Goal: Transaction & Acquisition: Purchase product/service

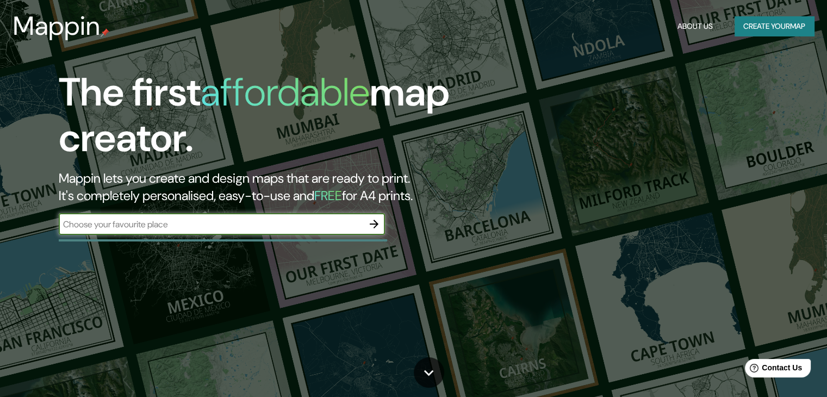
click at [257, 228] on input "text" at bounding box center [211, 224] width 305 height 13
type input "Centro Comercial Fontanar"
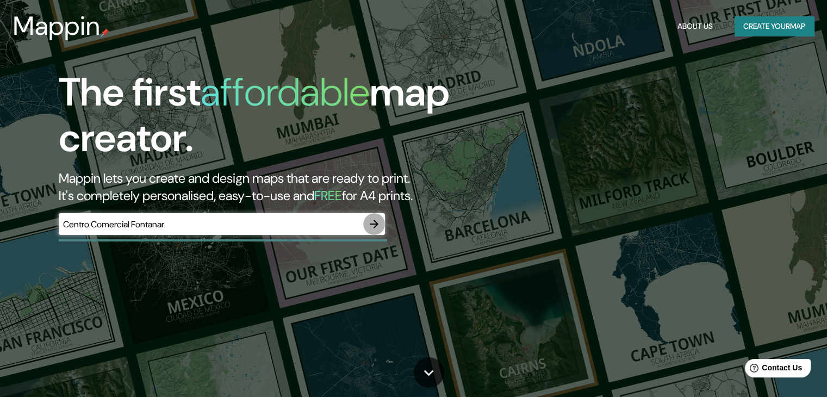
click at [375, 225] on icon "button" at bounding box center [374, 224] width 9 height 9
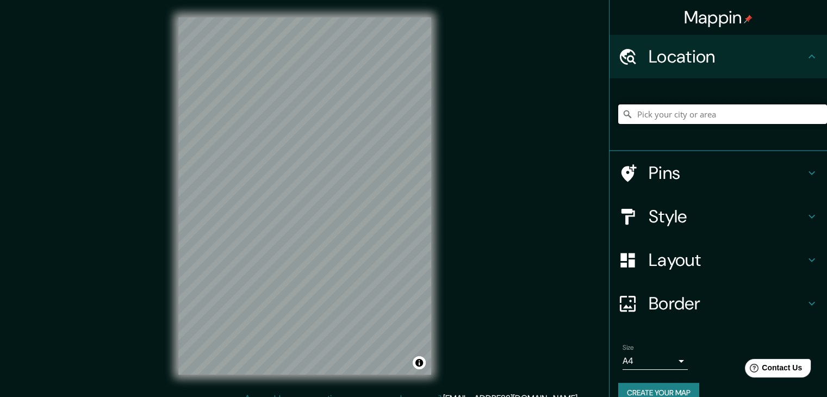
click at [675, 117] on input "Pick your city or area" at bounding box center [722, 114] width 209 height 20
click at [737, 55] on h4 "Location" at bounding box center [727, 57] width 157 height 22
click at [708, 120] on input "Pick your city or area" at bounding box center [722, 114] width 209 height 20
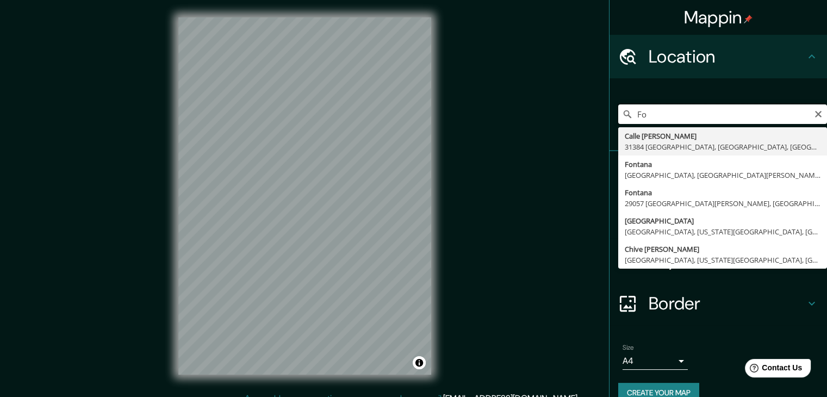
type input "F"
type input "C"
click at [703, 108] on input "Hacienda Fontanar Chia" at bounding box center [722, 114] width 209 height 20
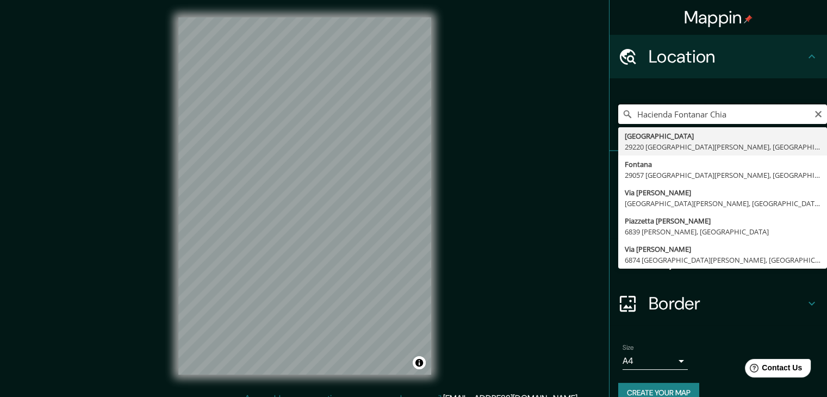
paste input "Cajicá - Chía #Km 2.5, Chía, [GEOGRAPHIC_DATA]"
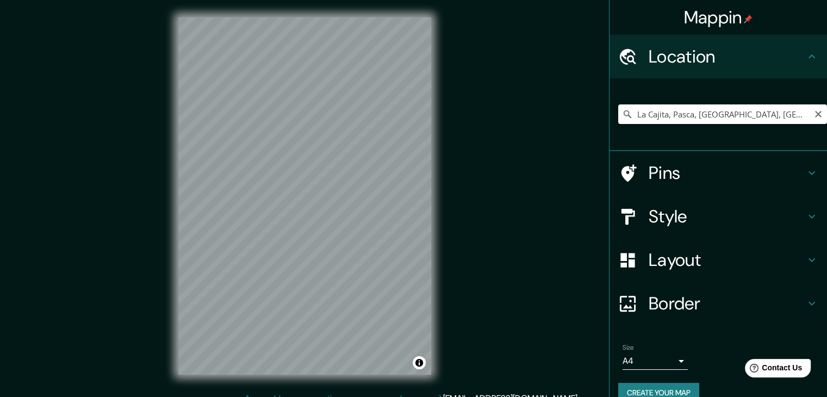
click at [700, 114] on input "La Cajita, Pasca, [GEOGRAPHIC_DATA], [GEOGRAPHIC_DATA]" at bounding box center [722, 114] width 209 height 20
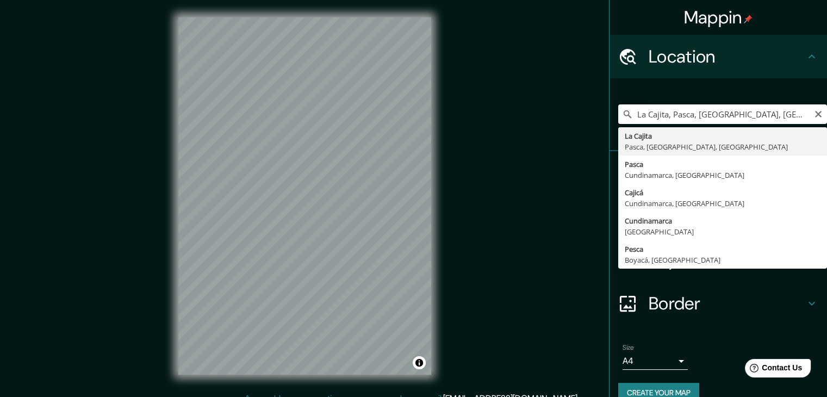
click at [700, 114] on input "La Cajita, Pasca, [GEOGRAPHIC_DATA], [GEOGRAPHIC_DATA]" at bounding box center [722, 114] width 209 height 20
paste input "Cajicá - Chía #Km 2.5, Chía, [GEOGRAPHIC_DATA]"
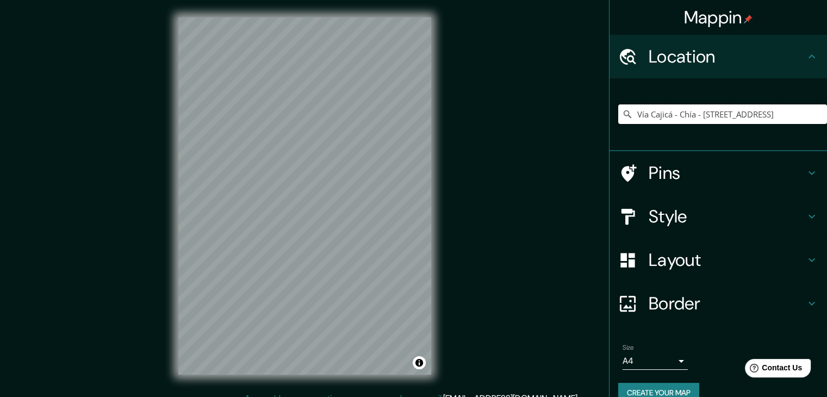
type input "Vía Cajicá - Chía - [STREET_ADDRESS]"
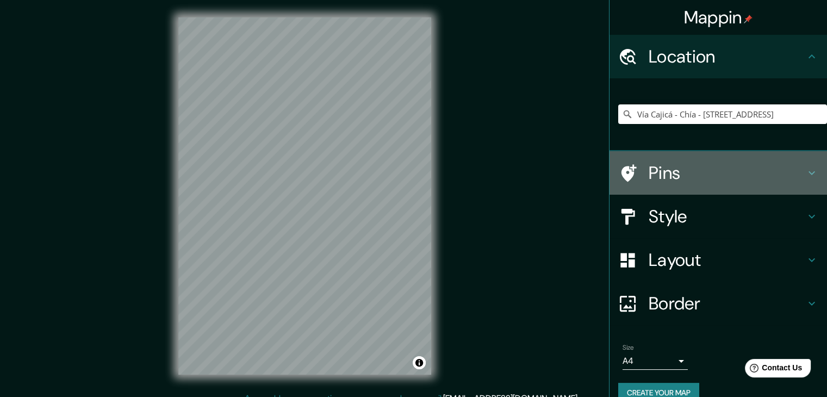
click at [807, 170] on icon at bounding box center [811, 172] width 13 height 13
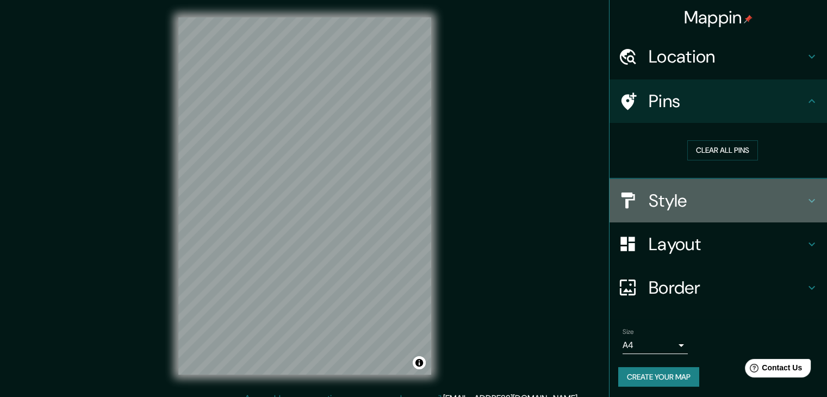
click at [805, 196] on icon at bounding box center [811, 200] width 13 height 13
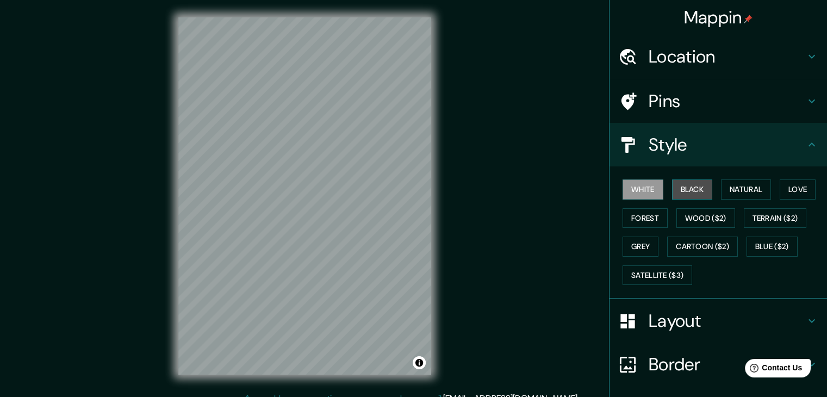
click at [677, 186] on button "Black" at bounding box center [692, 189] width 41 height 20
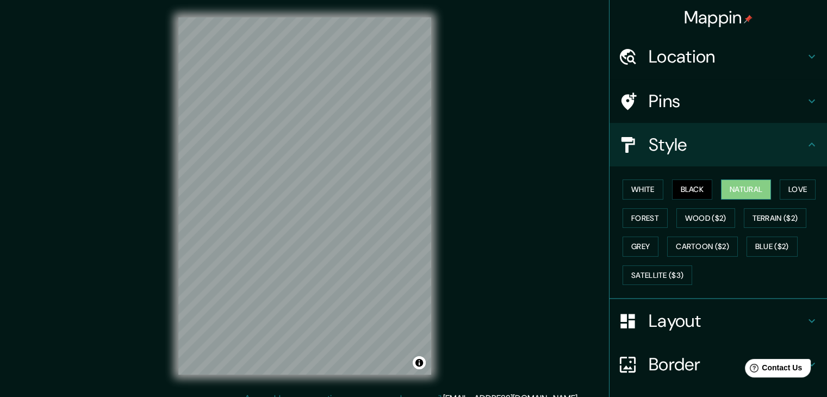
click at [727, 185] on button "Natural" at bounding box center [746, 189] width 50 height 20
click at [801, 194] on button "Love" at bounding box center [798, 189] width 36 height 20
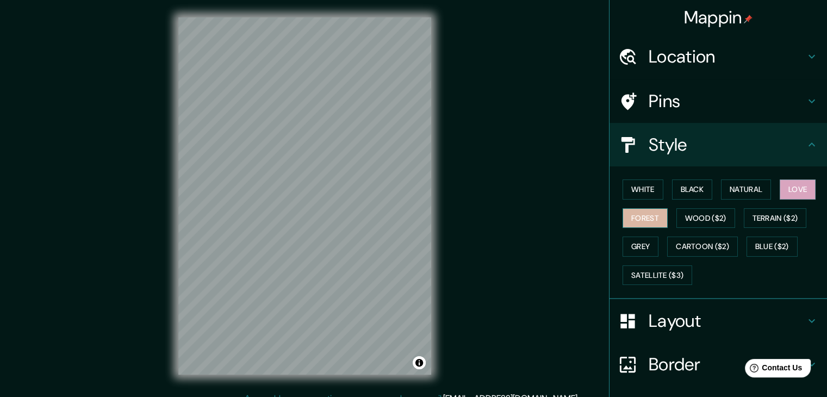
click at [631, 216] on button "Forest" at bounding box center [645, 218] width 45 height 20
click at [690, 216] on button "Wood ($2)" at bounding box center [706, 218] width 59 height 20
click at [650, 216] on button "Forest" at bounding box center [645, 218] width 45 height 20
click at [764, 319] on h4 "Layout" at bounding box center [727, 321] width 157 height 22
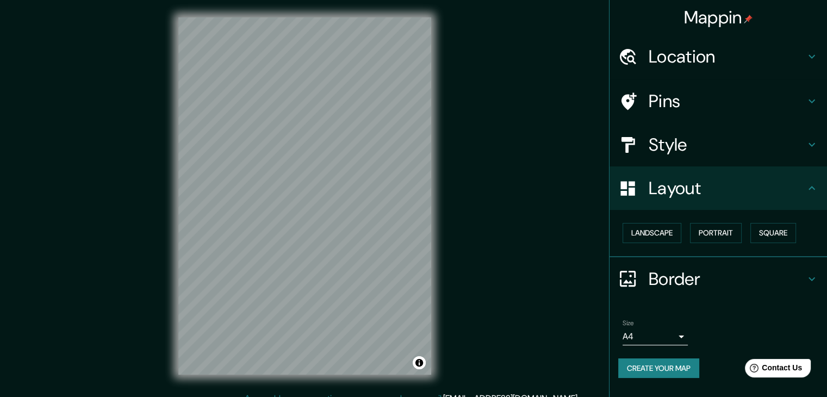
click at [723, 283] on h4 "Border" at bounding box center [727, 279] width 157 height 22
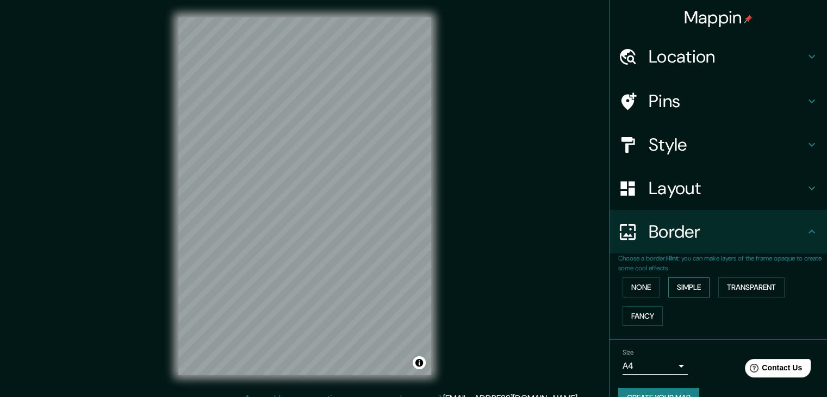
click at [689, 284] on button "Simple" at bounding box center [688, 287] width 41 height 20
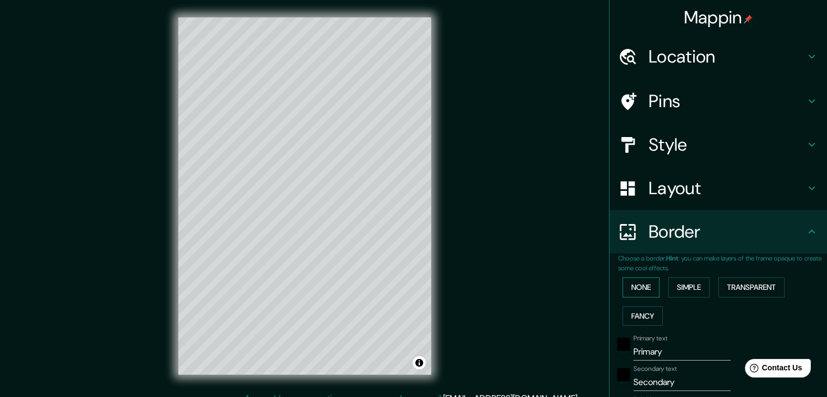
click at [642, 289] on button "None" at bounding box center [641, 287] width 37 height 20
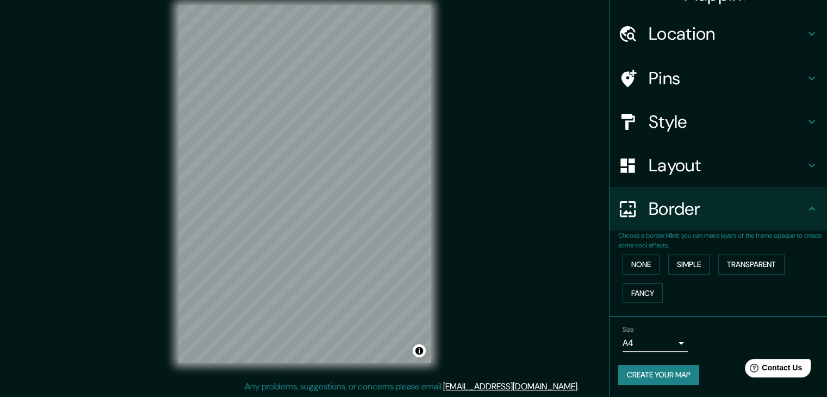
scroll to position [13, 0]
click at [700, 340] on div "Size A4 single" at bounding box center [718, 338] width 200 height 35
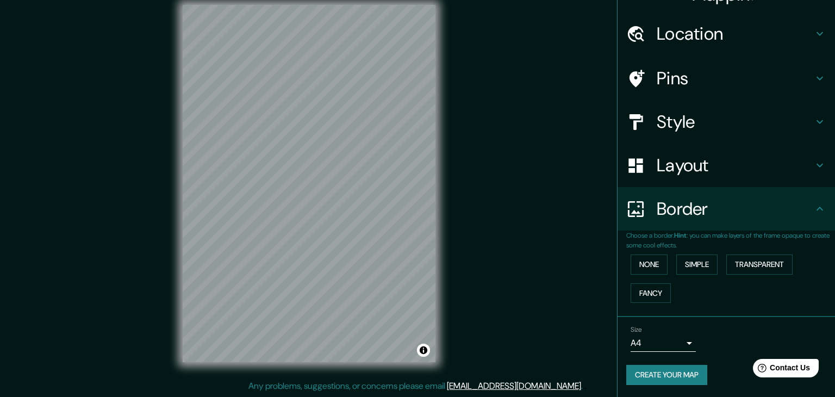
click at [663, 340] on body "Mappin Location [GEOGRAPHIC_DATA] - [GEOGRAPHIC_DATA] - Carrera 6, 250247 [GEOG…" at bounding box center [417, 185] width 835 height 397
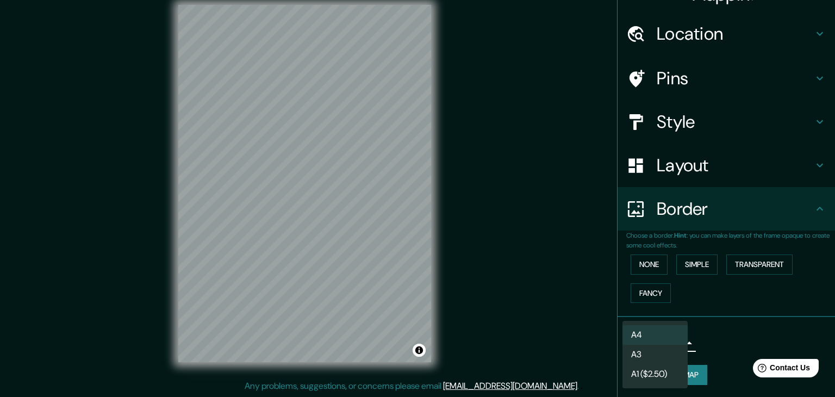
click at [759, 323] on div at bounding box center [417, 198] width 835 height 397
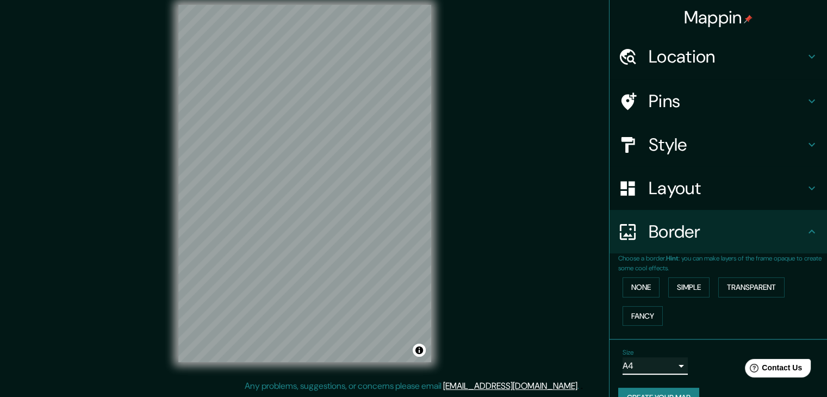
scroll to position [0, 0]
click at [807, 145] on icon at bounding box center [811, 144] width 13 height 13
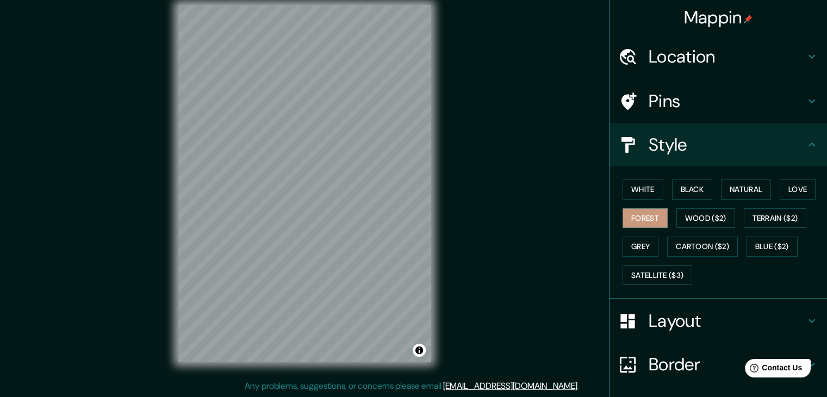
click at [783, 312] on h4 "Layout" at bounding box center [727, 321] width 157 height 22
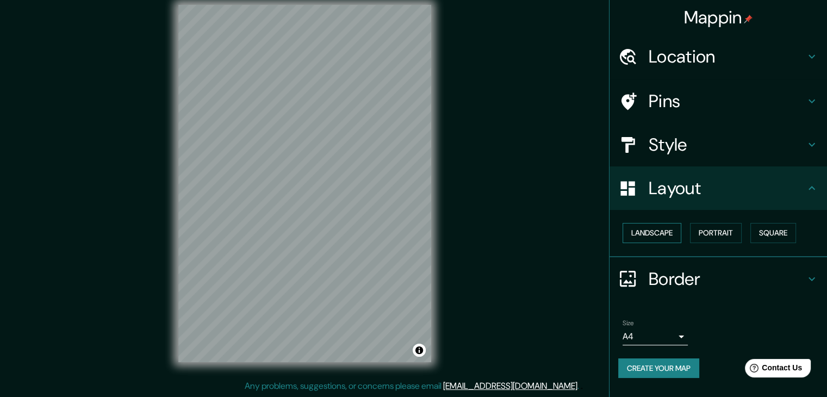
click at [663, 230] on button "Landscape" at bounding box center [652, 233] width 59 height 20
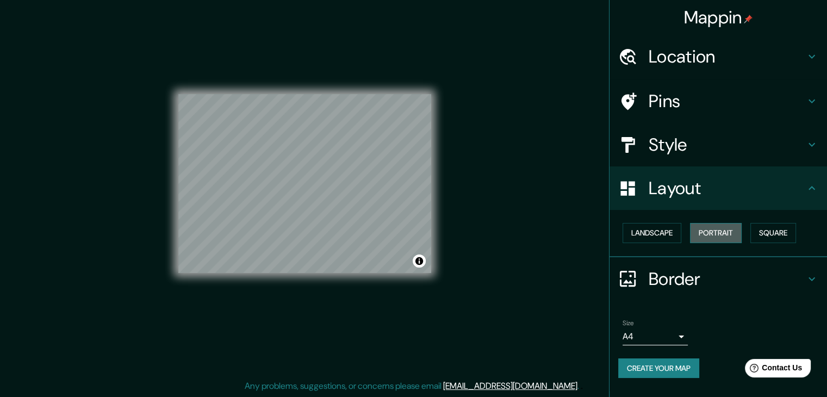
click at [729, 235] on button "Portrait" at bounding box center [716, 233] width 52 height 20
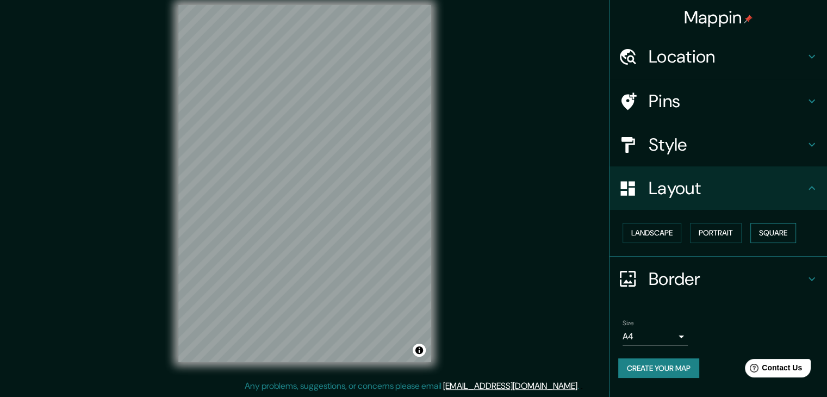
click at [756, 235] on button "Square" at bounding box center [774, 233] width 46 height 20
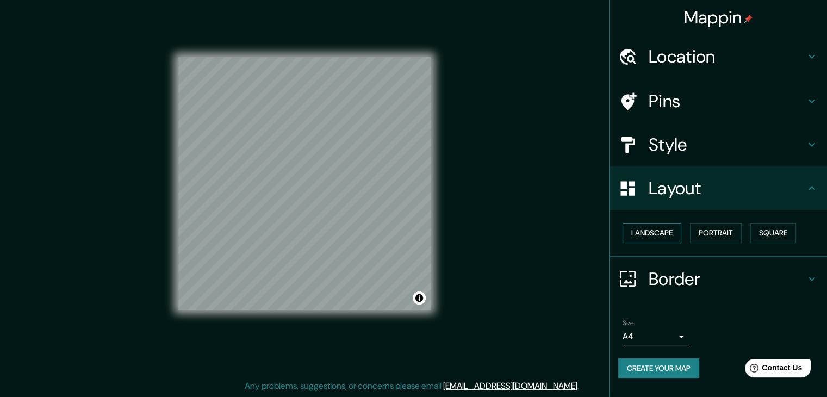
click at [659, 234] on button "Landscape" at bounding box center [652, 233] width 59 height 20
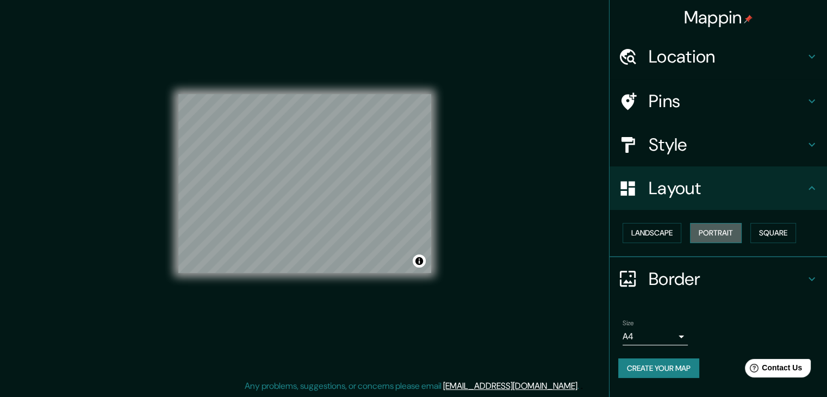
click at [713, 238] on button "Portrait" at bounding box center [716, 233] width 52 height 20
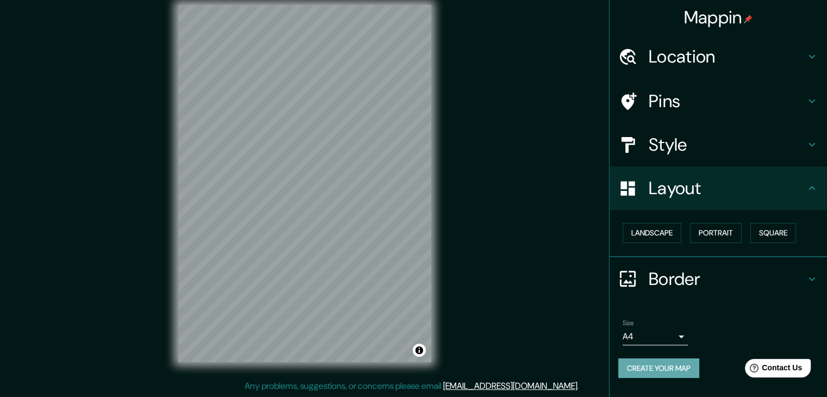
click at [669, 366] on button "Create your map" at bounding box center [658, 368] width 81 height 20
drag, startPoint x: 357, startPoint y: 212, endPoint x: 369, endPoint y: 212, distance: 12.5
click at [370, 212] on div at bounding box center [369, 214] width 9 height 9
click at [369, 212] on div at bounding box center [369, 213] width 9 height 9
click at [685, 102] on h4 "Pins" at bounding box center [727, 101] width 157 height 22
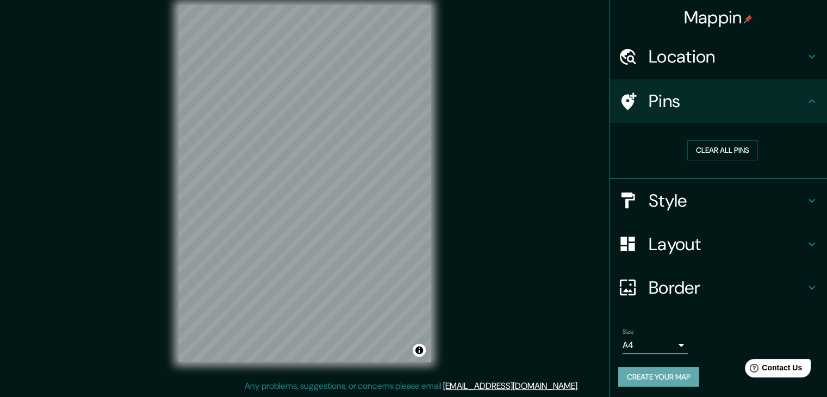
click at [639, 377] on button "Create your map" at bounding box center [658, 377] width 81 height 20
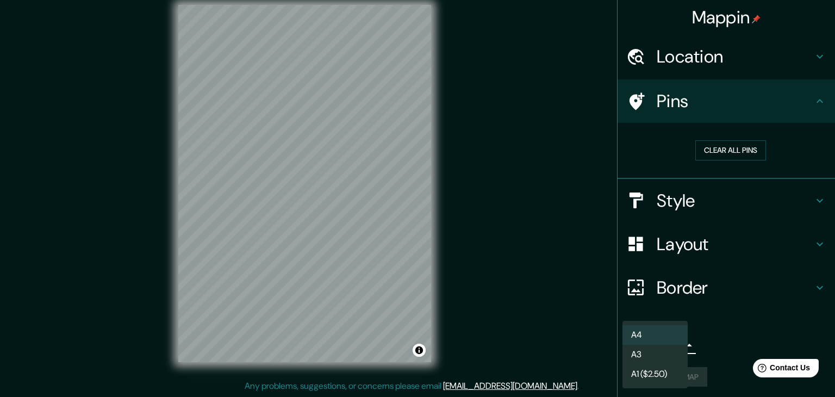
click at [652, 339] on body "Mappin Location [GEOGRAPHIC_DATA] - [GEOGRAPHIC_DATA] - Carrera 6, 250247 [GEOG…" at bounding box center [417, 185] width 835 height 397
click at [650, 332] on li "A4" at bounding box center [655, 335] width 65 height 20
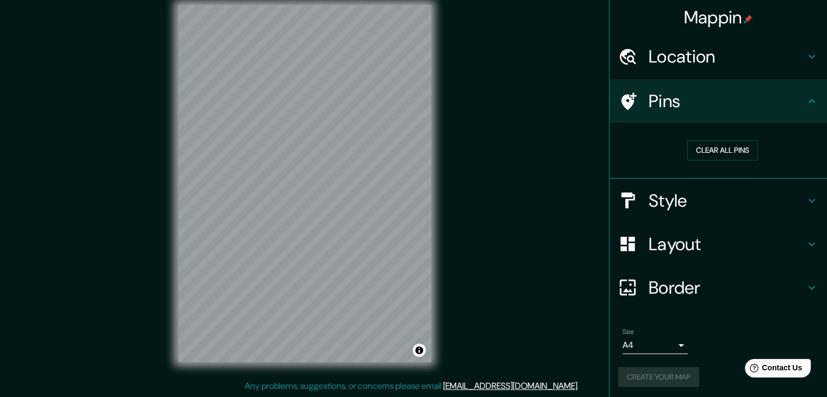
click at [650, 376] on div "Create your map" at bounding box center [718, 377] width 200 height 20
